Goal: Task Accomplishment & Management: Manage account settings

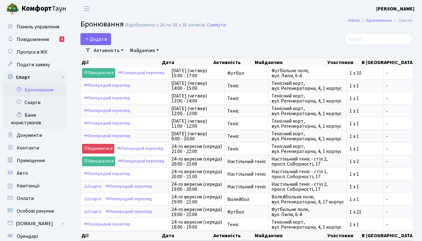
select select "25"
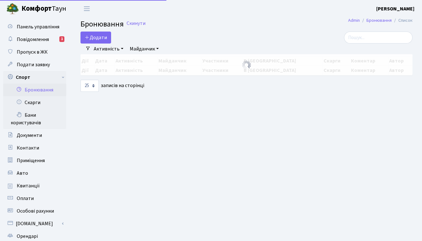
select select "25"
click at [99, 39] on button "Додати" at bounding box center [96, 38] width 31 height 12
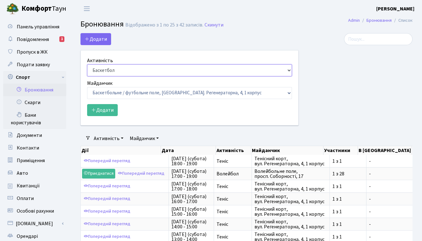
select select "1"
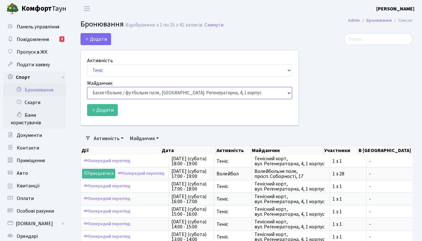
select select "1"
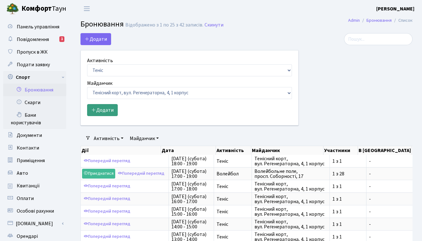
click at [107, 112] on button "Додати" at bounding box center [102, 110] width 31 height 12
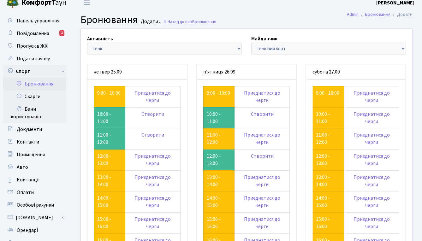
scroll to position [25, 0]
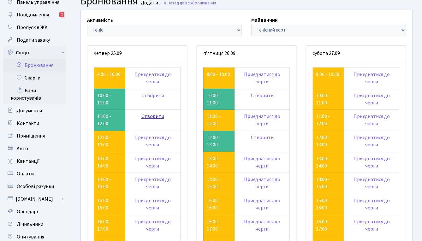
click at [152, 113] on link "Створити" at bounding box center [152, 116] width 23 height 7
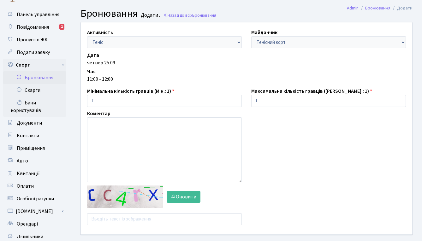
scroll to position [24, 0]
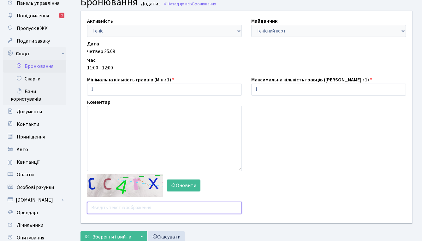
click at [136, 213] on input "text" at bounding box center [164, 208] width 155 height 12
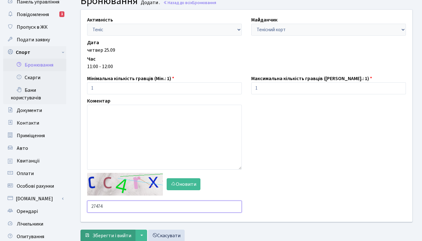
type input "27474"
click at [116, 234] on span "Зберегти і вийти" at bounding box center [112, 235] width 39 height 7
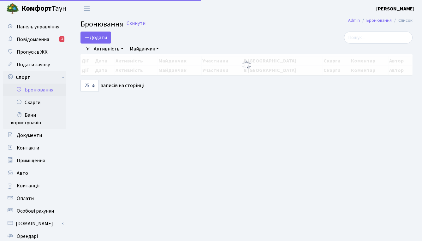
select select "25"
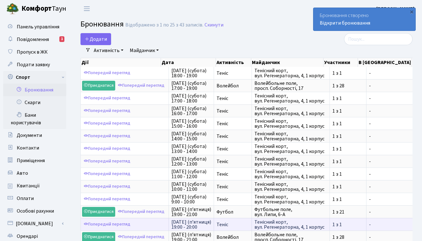
scroll to position [189, 0]
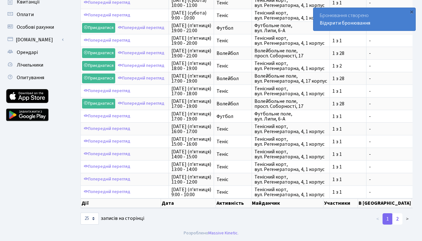
click at [396, 219] on link "2" at bounding box center [398, 218] width 10 height 11
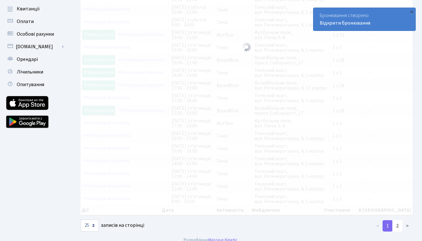
scroll to position [100, 0]
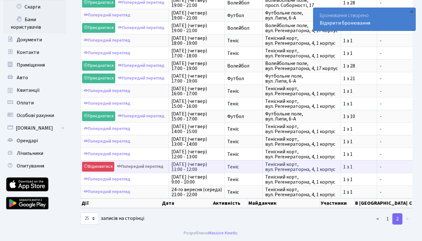
click at [145, 162] on link "Попередній перегляд" at bounding box center [140, 167] width 50 height 10
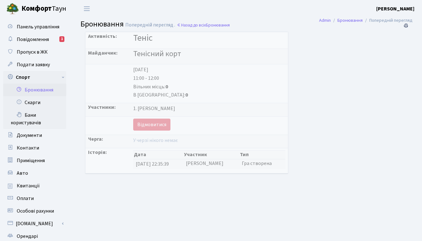
drag, startPoint x: 123, startPoint y: 104, endPoint x: 197, endPoint y: 105, distance: 73.6
click at [197, 105] on td "1. Шевельова Юлія Миколаївна" at bounding box center [209, 110] width 157 height 14
click at [197, 105] on div "1. Шевельова Юлія Миколаївна" at bounding box center [209, 108] width 152 height 7
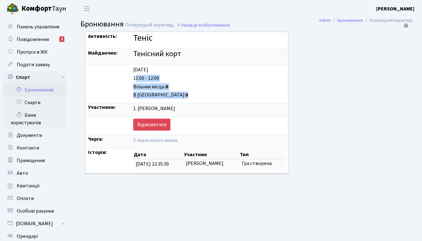
drag, startPoint x: 145, startPoint y: 93, endPoint x: 124, endPoint y: 77, distance: 26.0
click at [133, 77] on div "Thursday 25.09 11:00 - 12:00 Вільних місць: 0 В черзі: 0" at bounding box center [209, 82] width 152 height 33
click at [131, 69] on td "Thursday 25.09 11:00 - 12:00 Вільних місць: 0 В черзі: 0" at bounding box center [209, 83] width 157 height 39
click at [30, 36] on span "Повідомлення" at bounding box center [33, 39] width 32 height 7
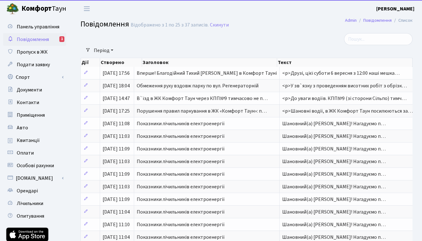
select select "25"
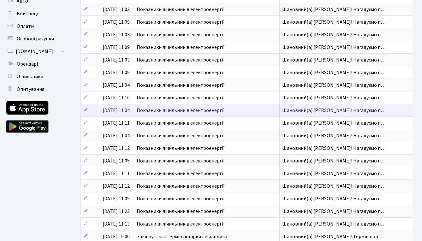
scroll to position [184, 0]
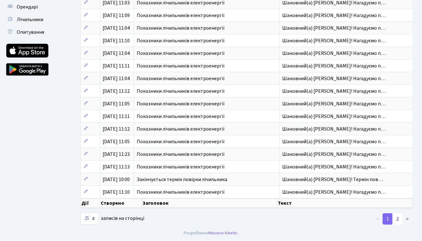
click at [393, 218] on link "1" at bounding box center [388, 218] width 10 height 11
click at [394, 218] on link "2" at bounding box center [398, 218] width 10 height 11
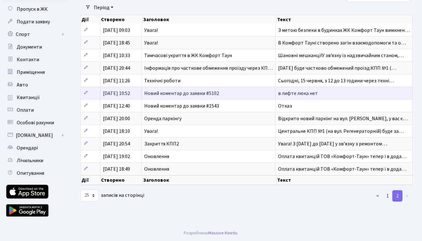
scroll to position [42, 0]
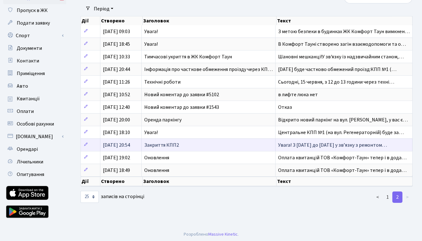
click at [304, 146] on span "Увага! З 16.10.20 до 17.10.20 у зв’язку з ремонтом…" at bounding box center [332, 145] width 109 height 7
click at [147, 147] on span "Закриття КПП2" at bounding box center [161, 145] width 35 height 7
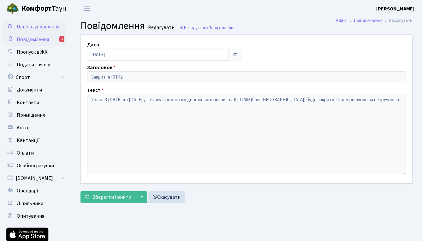
click at [34, 27] on span "Панель управління" at bounding box center [38, 26] width 43 height 7
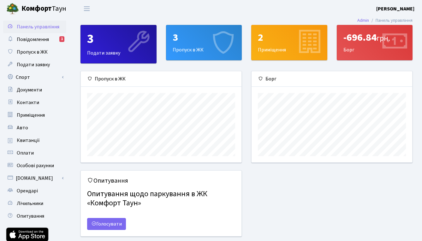
scroll to position [91, 161]
click at [185, 56] on div "3 Пропуск в ЖК" at bounding box center [203, 42] width 75 height 35
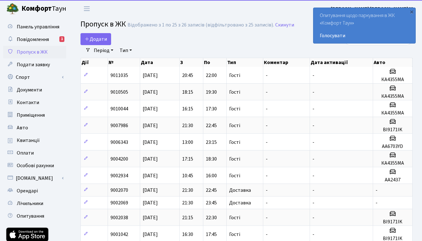
select select "25"
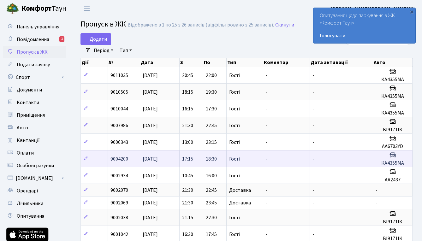
click at [392, 153] on icon at bounding box center [393, 155] width 8 height 8
click at [391, 162] on h5 "КА4355МА" at bounding box center [393, 163] width 34 height 6
click at [218, 155] on td "18:30" at bounding box center [214, 158] width 23 height 17
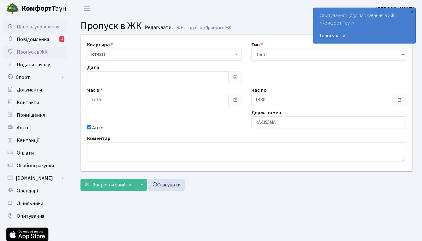
click at [32, 28] on span "Панель управління" at bounding box center [38, 26] width 43 height 7
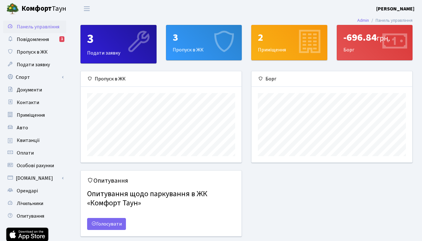
scroll to position [91, 161]
